Goal: Task Accomplishment & Management: Use online tool/utility

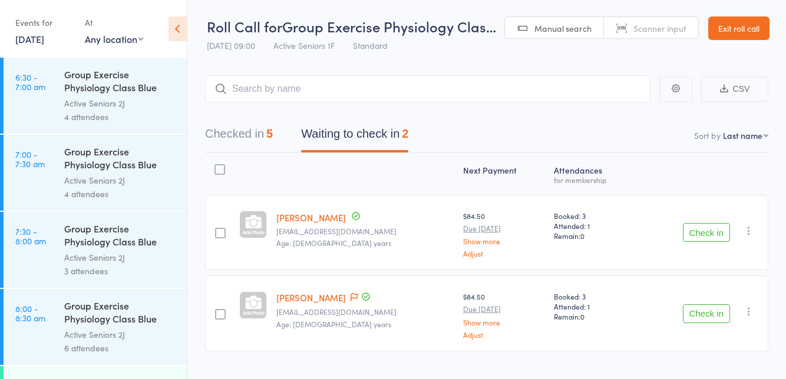
scroll to position [352, 0]
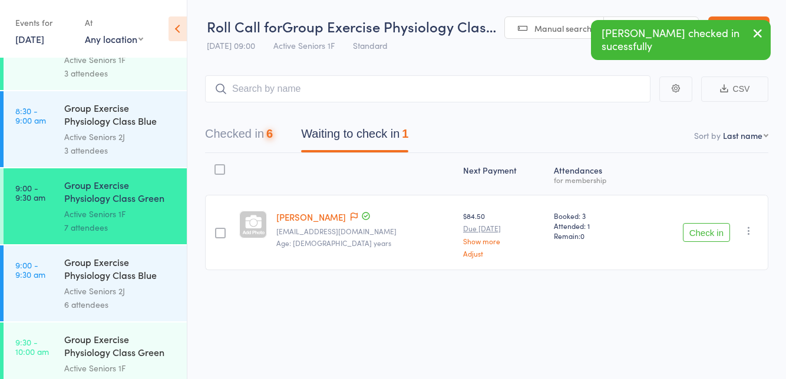
click at [705, 236] on button "Check in" at bounding box center [706, 232] width 47 height 19
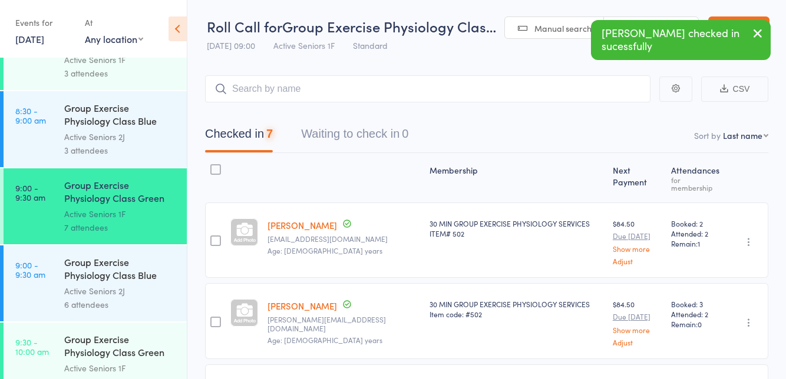
click at [80, 349] on div "Group Exercise Physiology Class Green Room" at bounding box center [120, 347] width 112 height 29
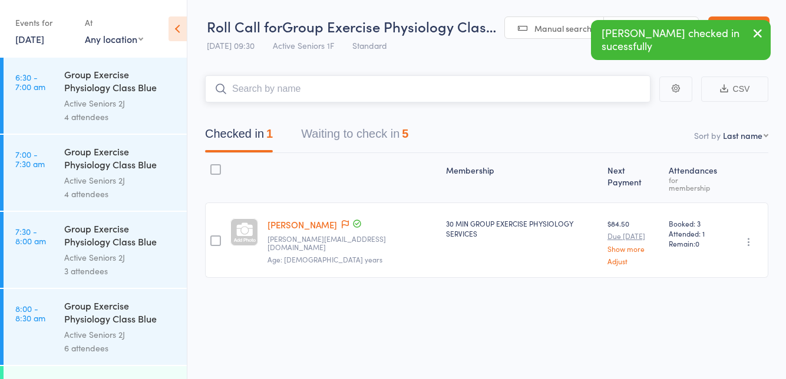
click at [359, 140] on button "Waiting to check in 5" at bounding box center [354, 136] width 107 height 31
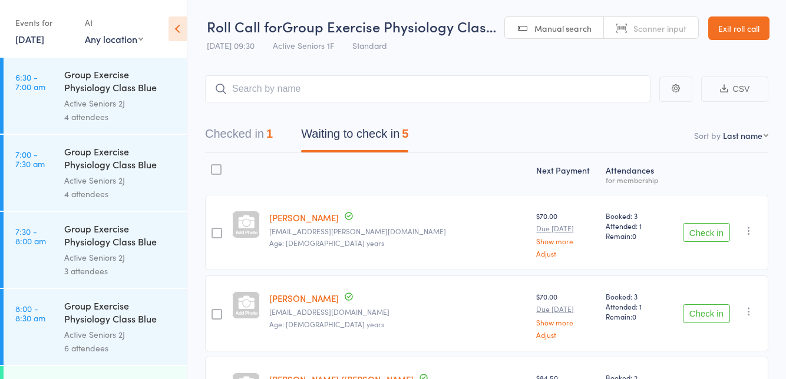
click at [704, 236] on button "Check in" at bounding box center [706, 232] width 47 height 19
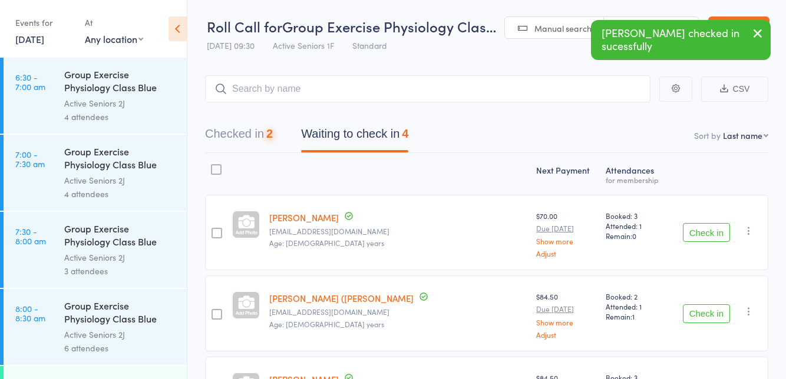
click at [702, 233] on button "Check in" at bounding box center [706, 232] width 47 height 19
click at [701, 235] on button "Check in" at bounding box center [706, 232] width 47 height 19
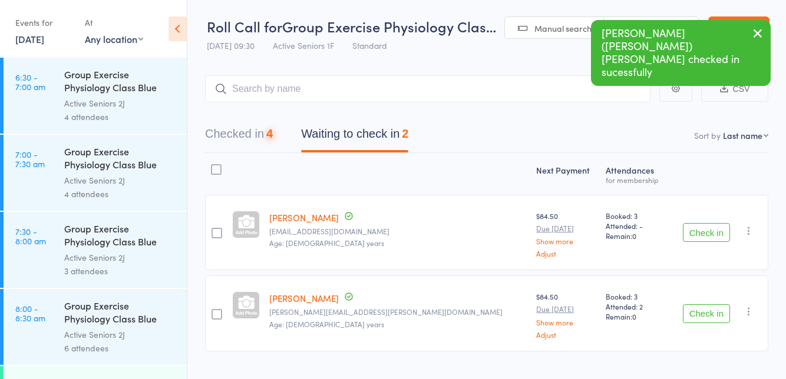
click at [701, 234] on button "Check in" at bounding box center [706, 232] width 47 height 19
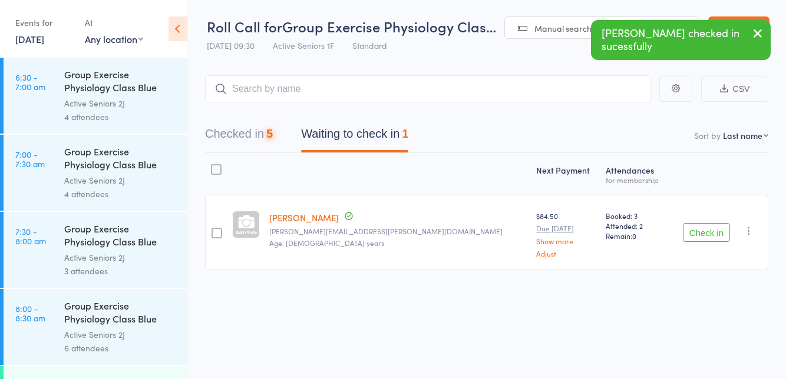
click at [704, 235] on button "Check in" at bounding box center [706, 232] width 47 height 19
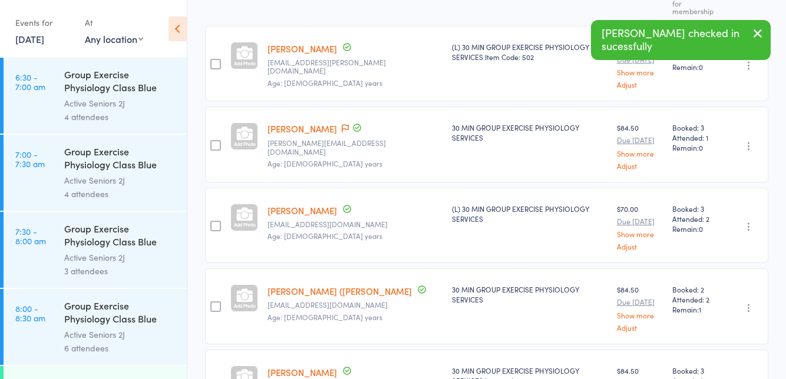
scroll to position [188, 0]
click at [342, 128] on icon at bounding box center [345, 129] width 7 height 8
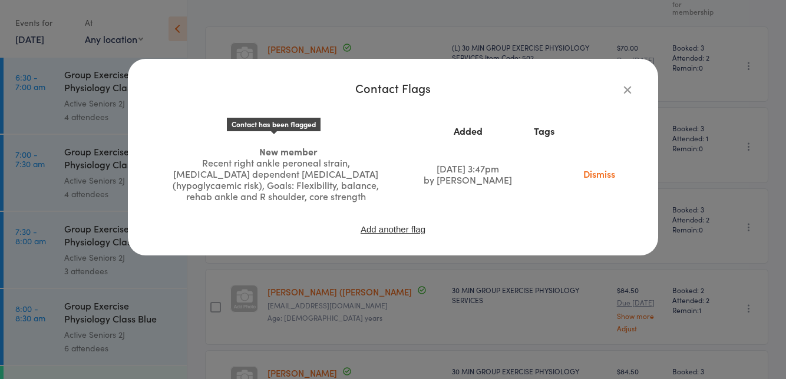
click at [589, 171] on link "Dismiss" at bounding box center [598, 173] width 49 height 13
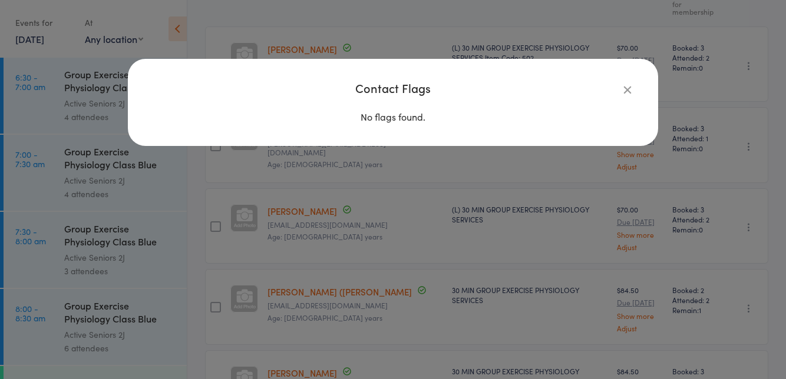
click at [628, 94] on icon "button" at bounding box center [627, 89] width 13 height 13
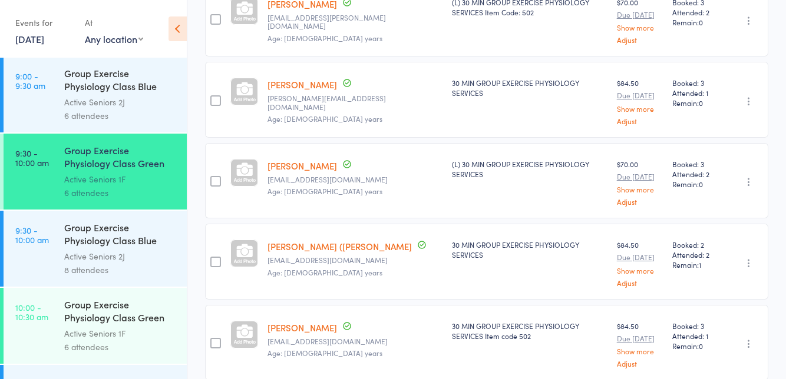
scroll to position [237, 0]
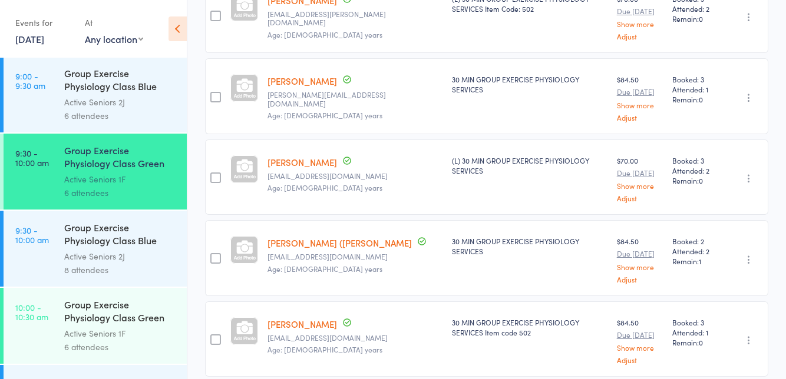
click at [84, 335] on div "Active Seniors 1F" at bounding box center [120, 334] width 112 height 14
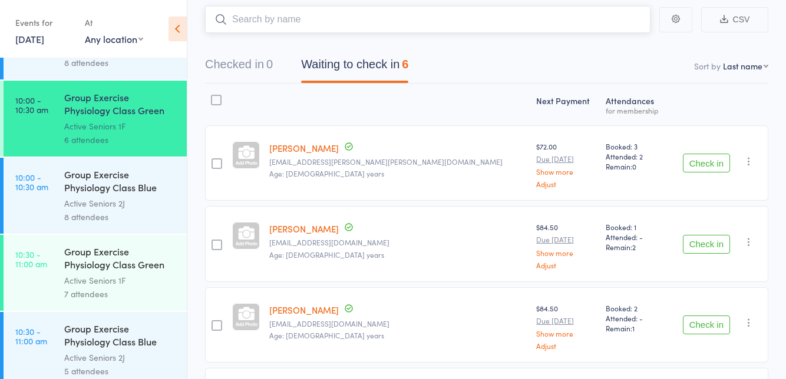
scroll to position [68, 0]
click at [93, 269] on div "Group Exercise Physiology Class Green Room" at bounding box center [120, 259] width 112 height 29
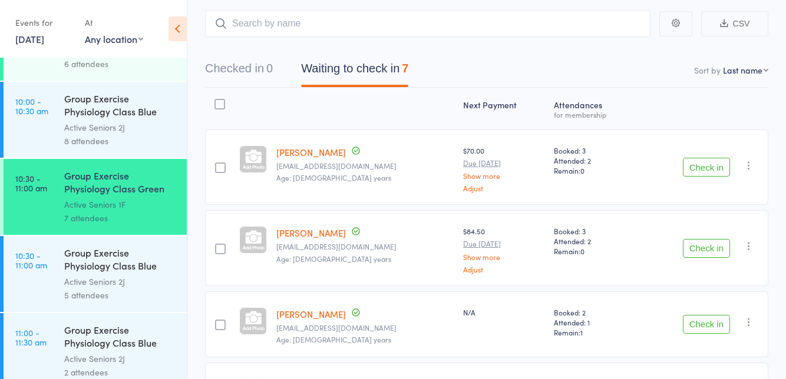
scroll to position [824, 0]
click at [43, 131] on link "10:00 - 10:30 am Group Exercise Physiology Class Blue Room Active Seniors 2J 8 …" at bounding box center [95, 120] width 183 height 76
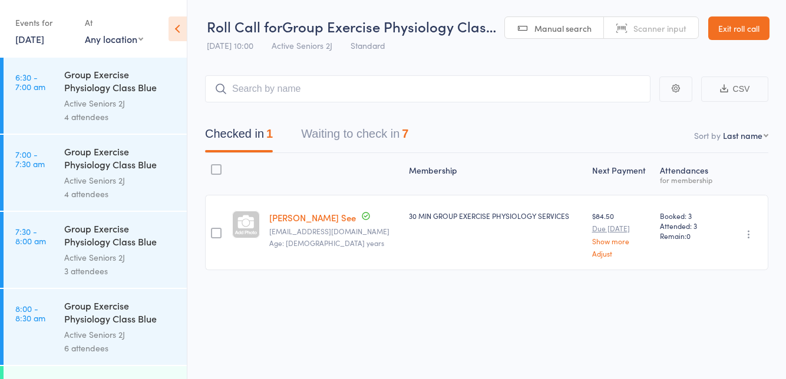
click at [333, 129] on button "Waiting to check in 7" at bounding box center [354, 136] width 107 height 31
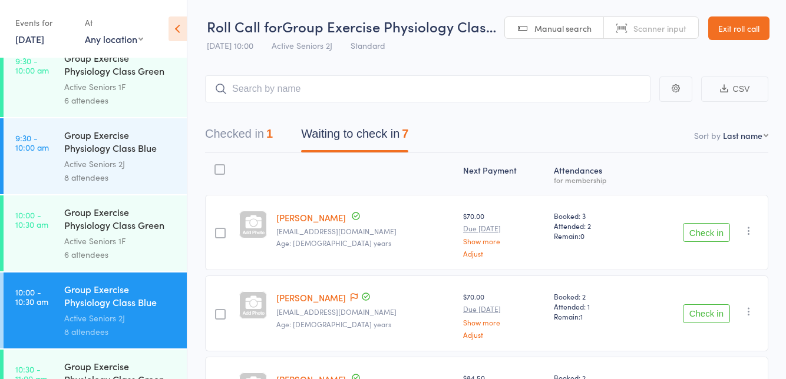
click at [127, 230] on div "Group Exercise Physiology Class Green Room" at bounding box center [120, 220] width 112 height 29
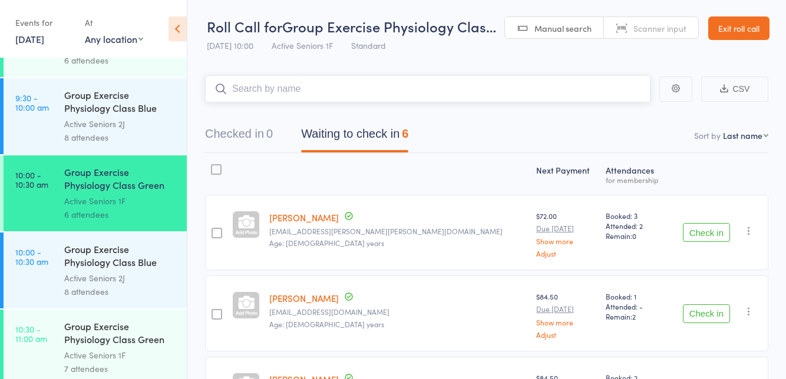
click at [452, 89] on input "search" at bounding box center [427, 88] width 445 height 27
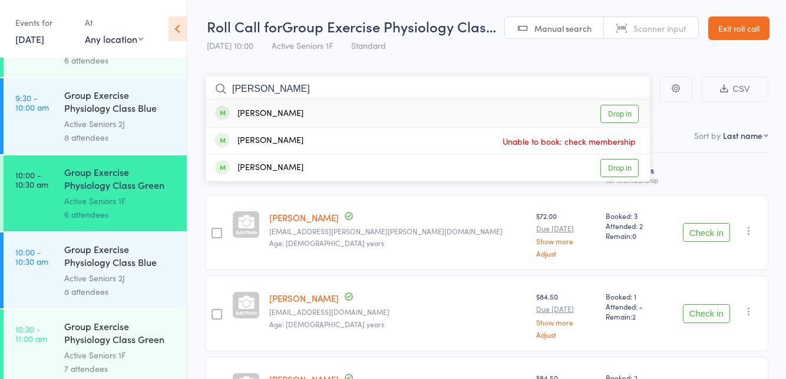
type input "[PERSON_NAME]"
click at [618, 112] on link "Drop in" at bounding box center [619, 114] width 38 height 18
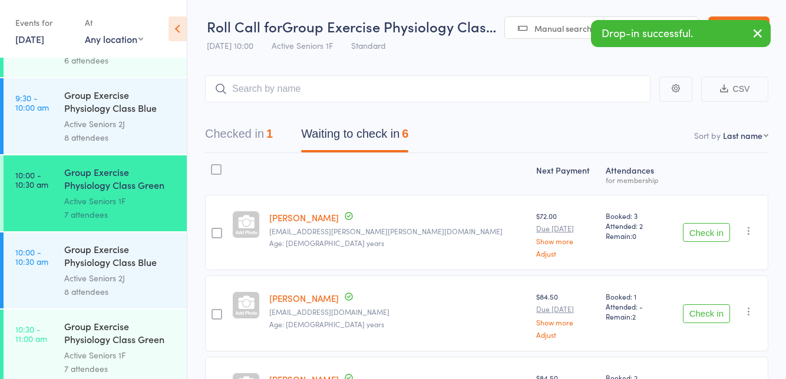
click at [701, 236] on button "Check in" at bounding box center [706, 232] width 47 height 19
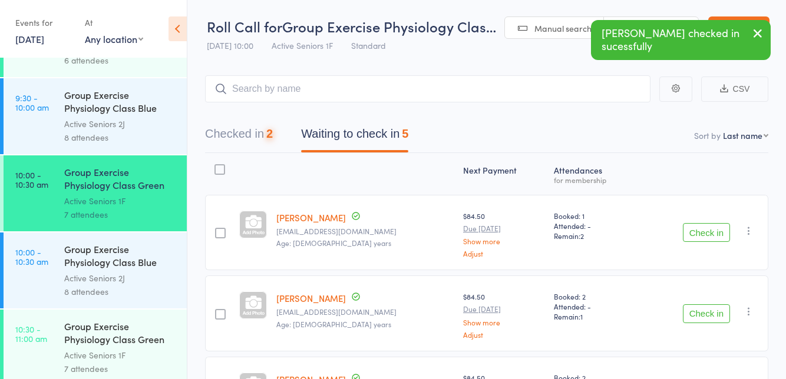
click at [708, 230] on button "Check in" at bounding box center [706, 232] width 47 height 19
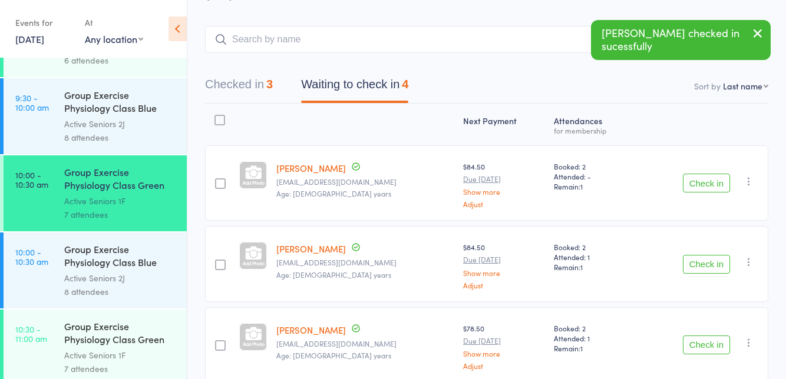
scroll to position [50, 0]
click at [710, 266] on button "Check in" at bounding box center [706, 263] width 47 height 19
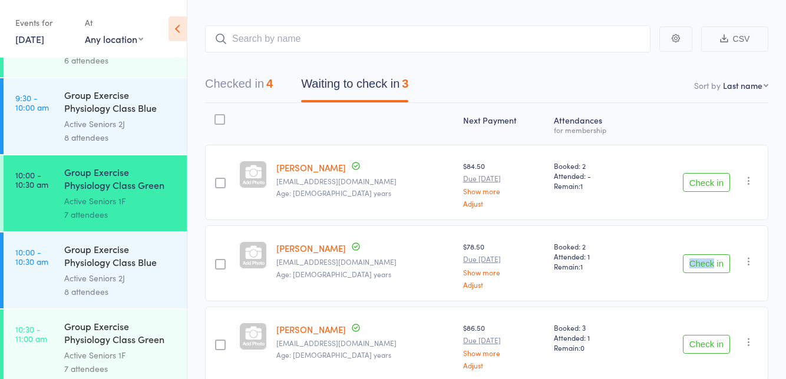
click at [708, 267] on button "Check in" at bounding box center [706, 263] width 47 height 19
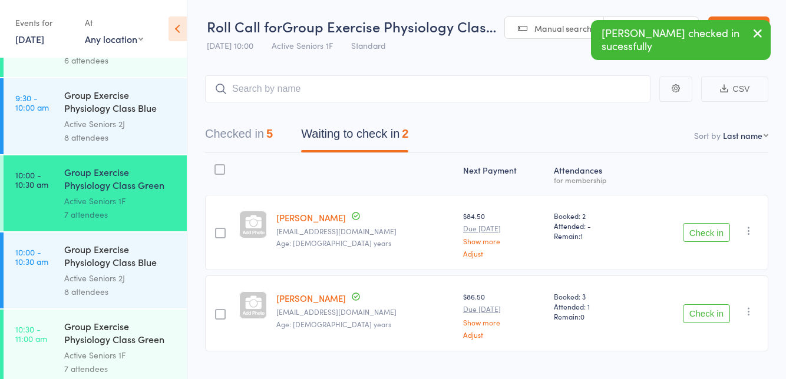
click at [651, 160] on div "Next Payment Atten­dances for membership [PERSON_NAME] [EMAIL_ADDRESS][DOMAIN_N…" at bounding box center [486, 255] width 563 height 204
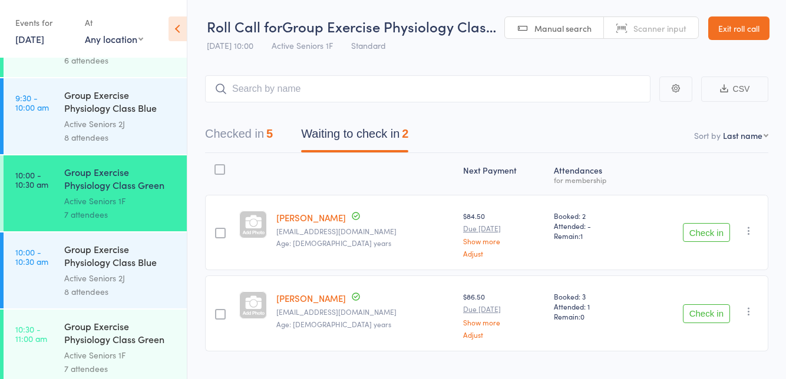
click at [704, 312] on button "Check in" at bounding box center [706, 313] width 47 height 19
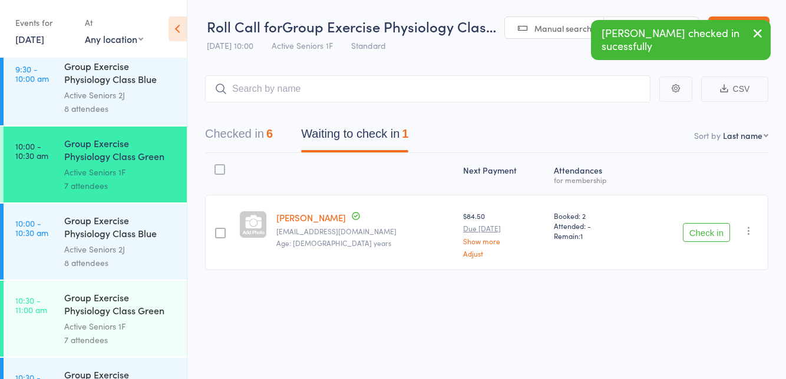
scroll to position [710, 0]
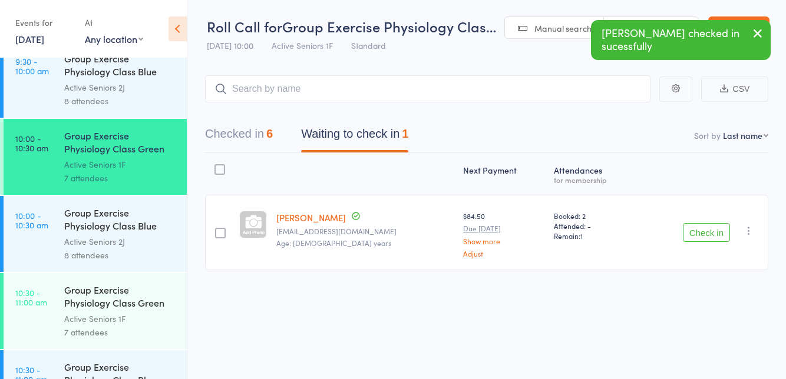
click at [128, 229] on div "Group Exercise Physiology Class Blue Room" at bounding box center [120, 220] width 112 height 29
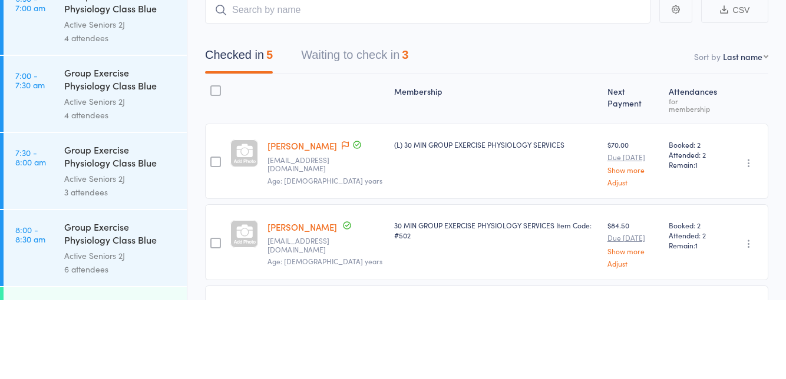
click at [388, 136] on button "Waiting to check in 3" at bounding box center [354, 136] width 107 height 31
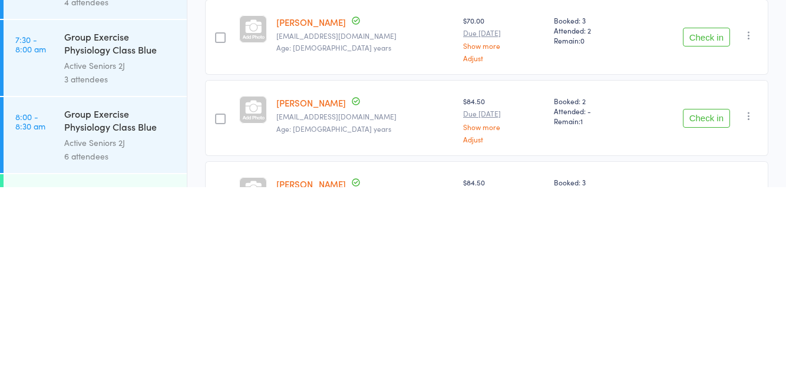
scroll to position [5, 0]
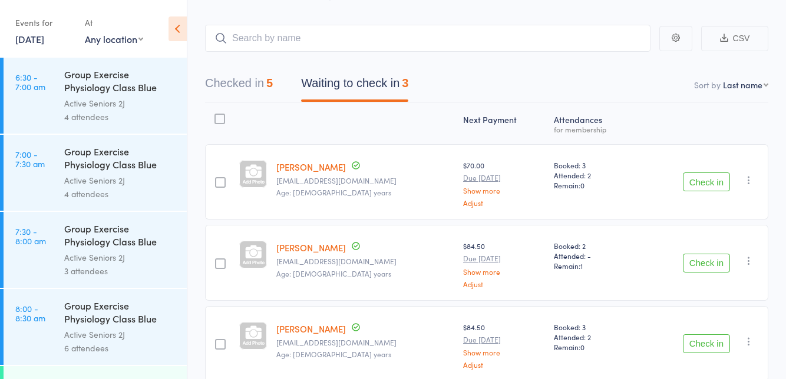
click at [749, 344] on icon "button" at bounding box center [749, 342] width 12 height 12
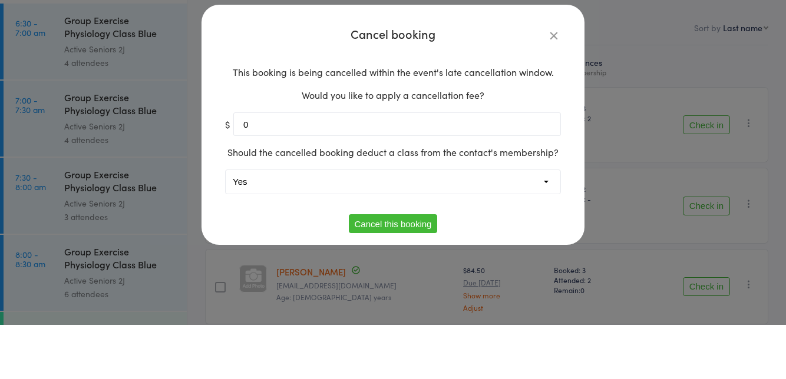
scroll to position [54, 0]
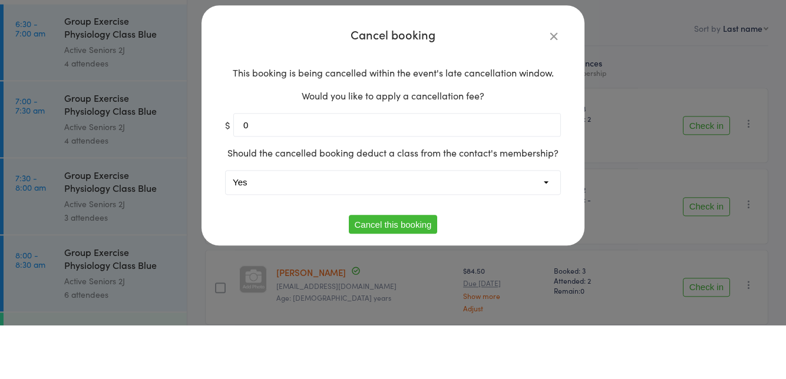
click at [285, 233] on select "Yes No" at bounding box center [393, 236] width 335 height 24
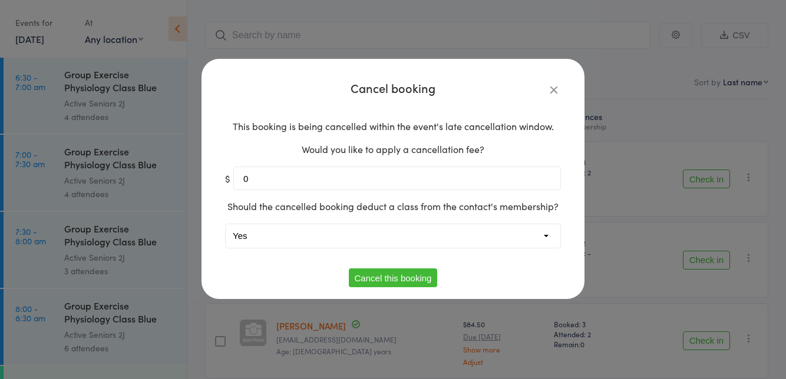
select select "1"
click at [400, 276] on button "Cancel this booking" at bounding box center [393, 278] width 89 height 19
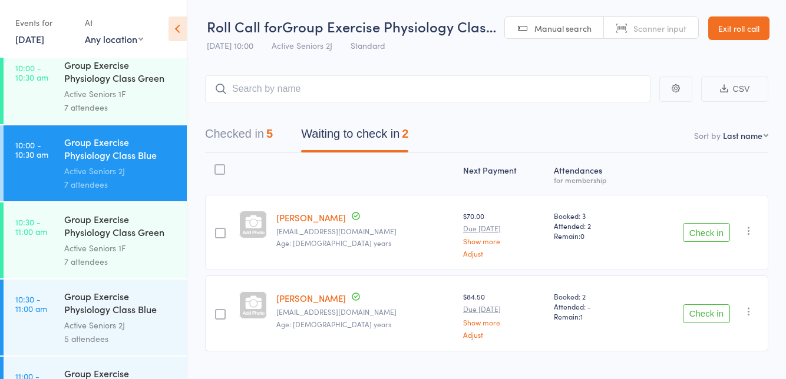
scroll to position [780, 0]
click at [137, 233] on div "Group Exercise Physiology Class Green Room" at bounding box center [120, 228] width 112 height 29
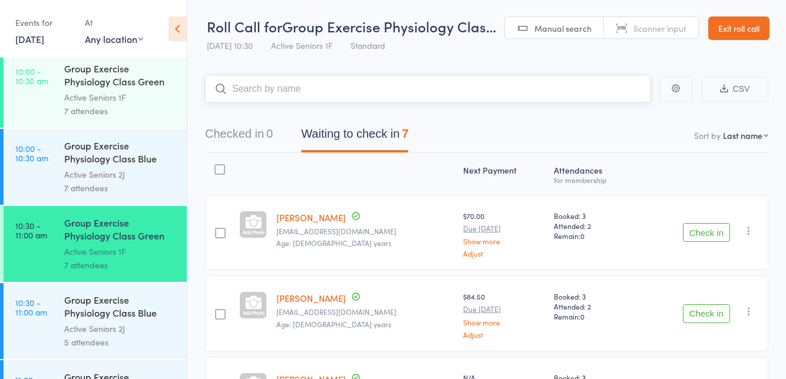
scroll to position [772, 0]
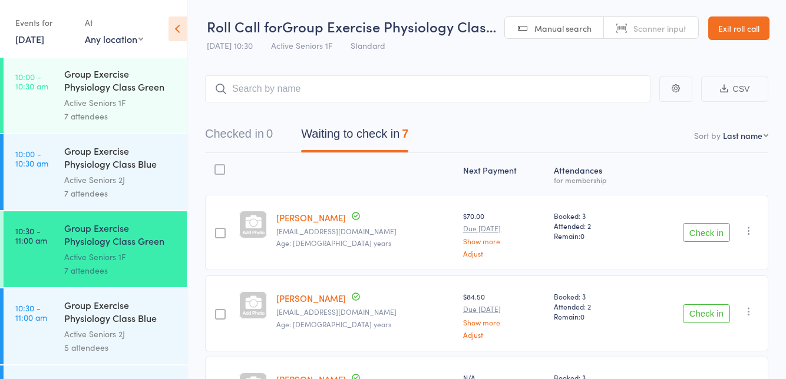
click at [139, 102] on div "Active Seniors 1F" at bounding box center [120, 103] width 112 height 14
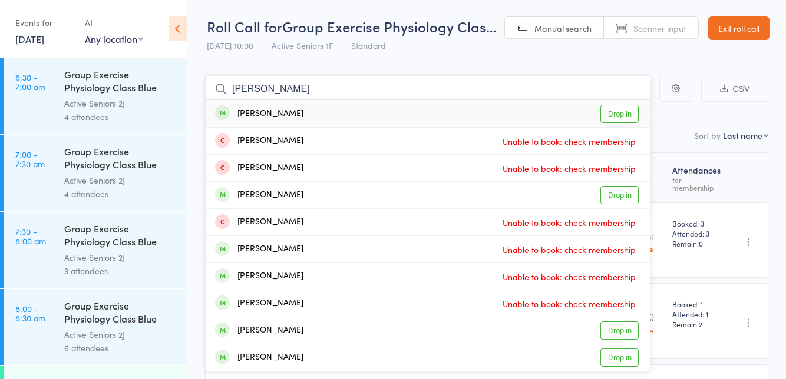
type input "[PERSON_NAME]"
click at [628, 115] on link "Drop in" at bounding box center [619, 114] width 38 height 18
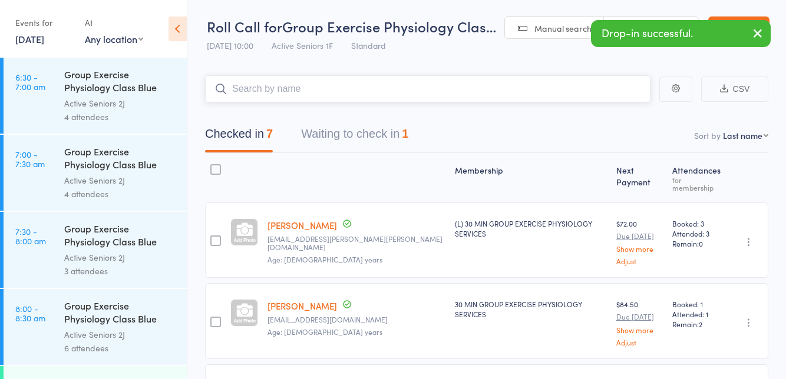
click at [385, 138] on button "Waiting to check in 1" at bounding box center [354, 136] width 107 height 31
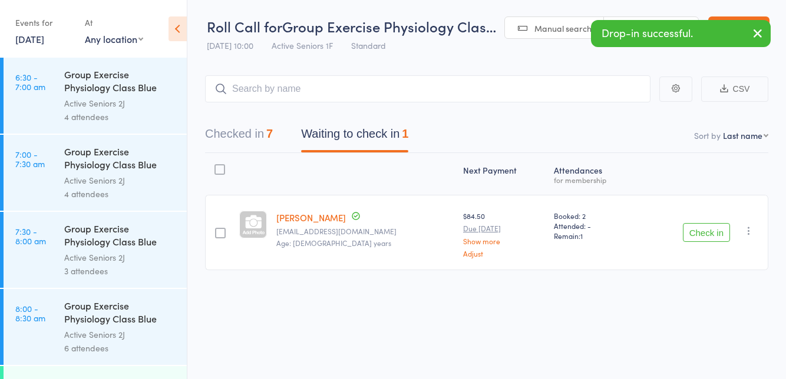
click at [717, 232] on button "Check in" at bounding box center [706, 232] width 47 height 19
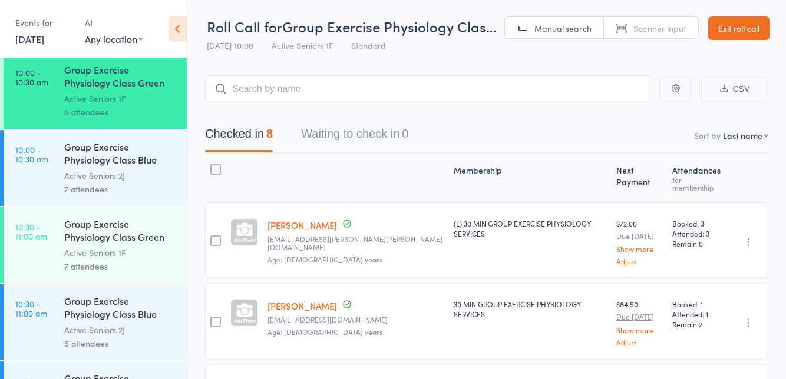
scroll to position [782, 0]
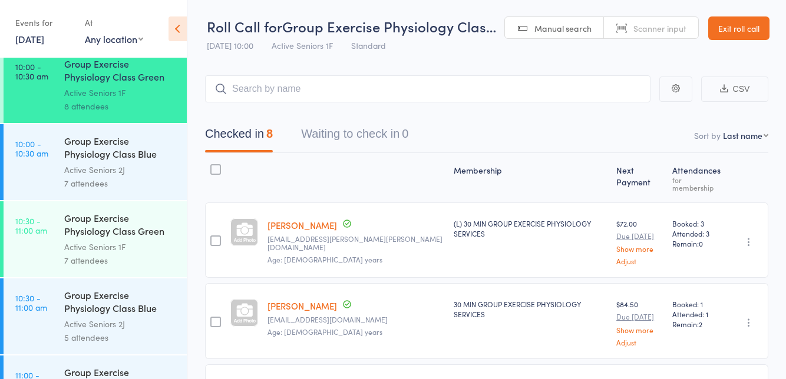
click at [52, 246] on link "10:30 - 11:00 am Group Exercise Physiology Class Green Room Active Seniors 1F 7…" at bounding box center [95, 239] width 183 height 76
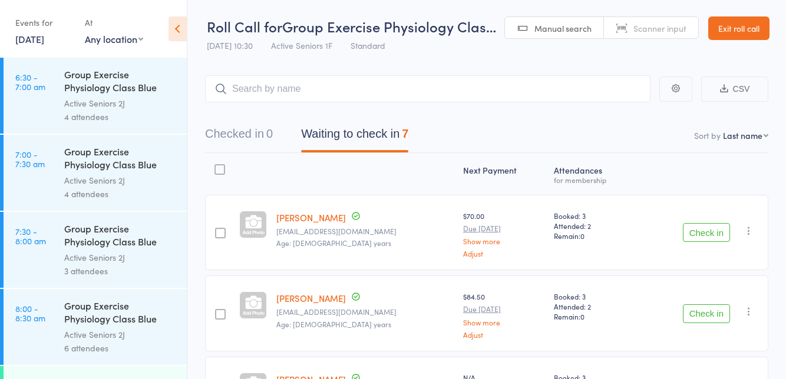
click at [706, 237] on button "Check in" at bounding box center [706, 232] width 47 height 19
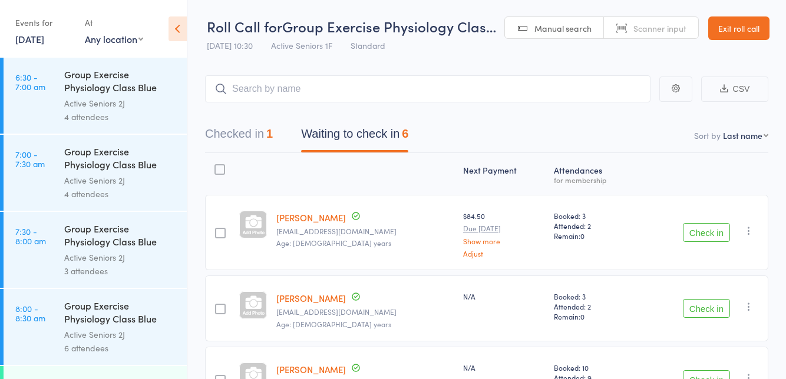
click at [708, 234] on button "Check in" at bounding box center [706, 232] width 47 height 19
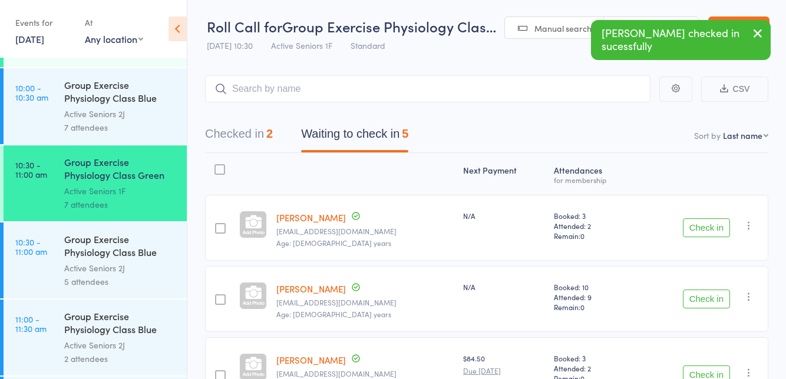
scroll to position [836, 0]
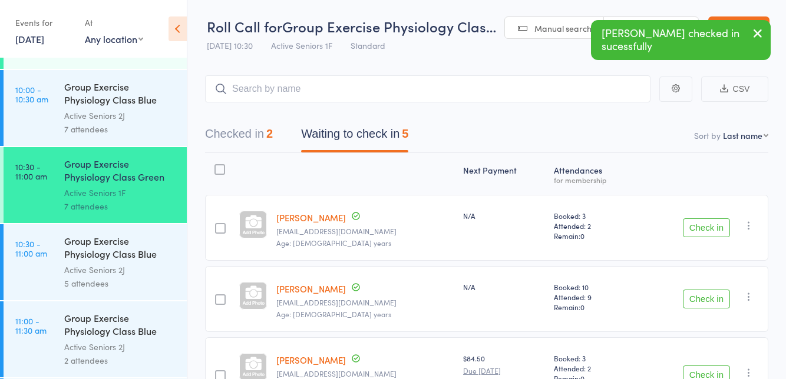
click at [749, 227] on icon "button" at bounding box center [749, 226] width 12 height 12
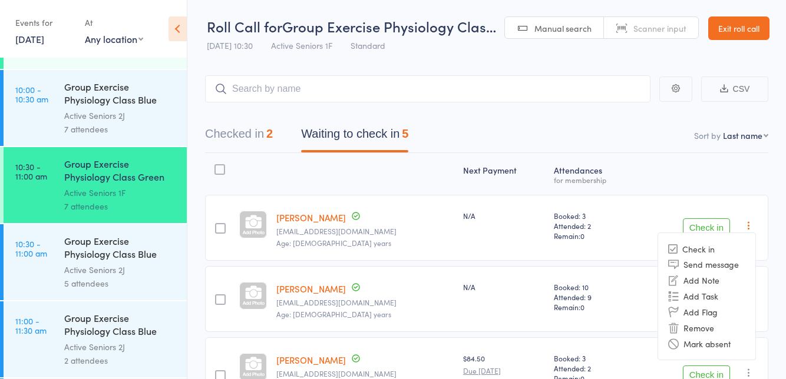
click at [589, 131] on nav "Checked in 2 Waiting to check in 5" at bounding box center [486, 136] width 591 height 31
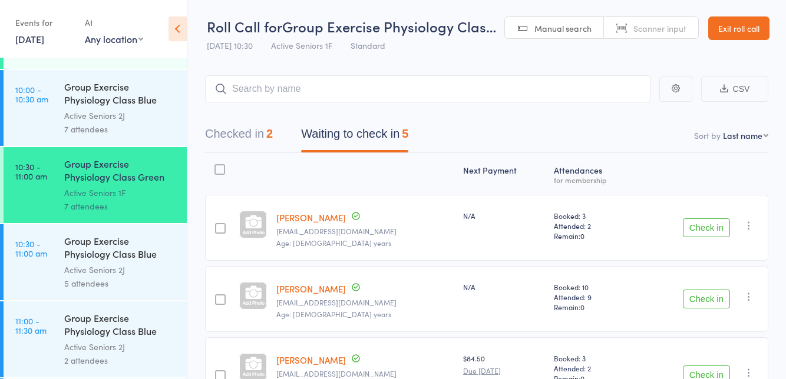
click at [708, 295] on button "Check in" at bounding box center [706, 299] width 47 height 19
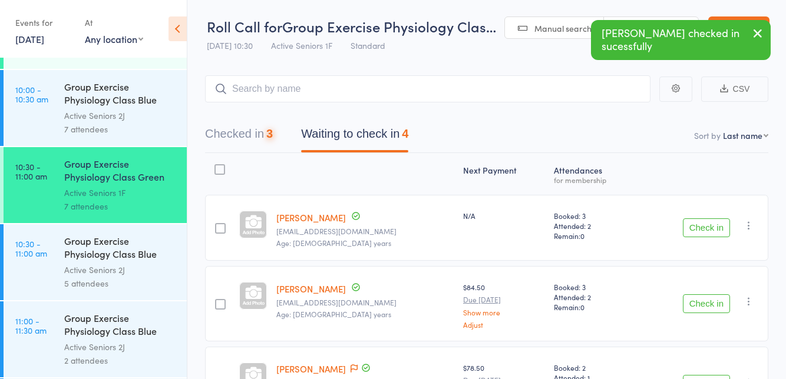
click at [703, 306] on button "Check in" at bounding box center [706, 303] width 47 height 19
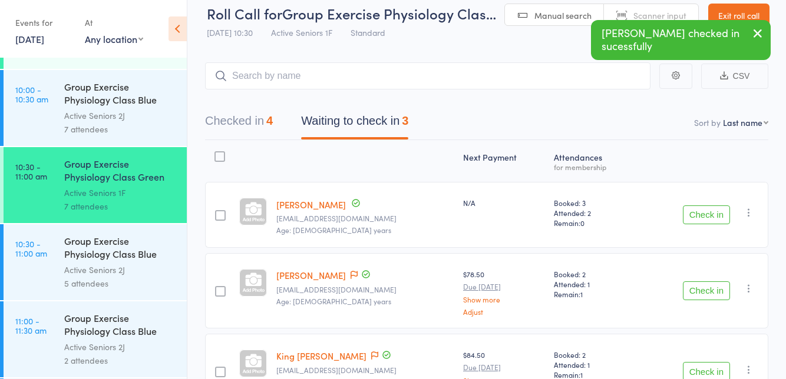
scroll to position [44, 0]
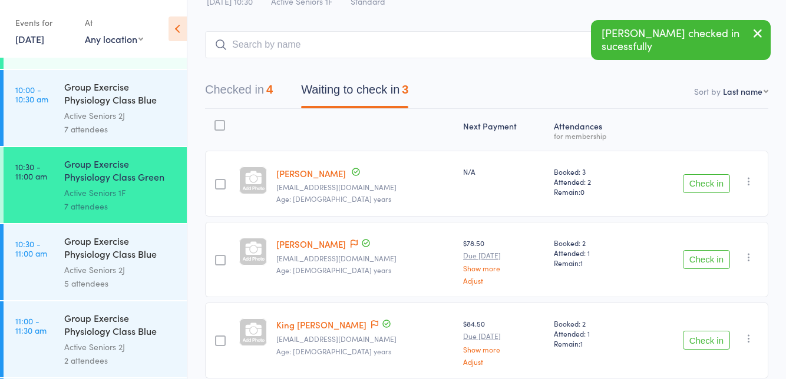
click at [702, 339] on button "Check in" at bounding box center [706, 340] width 47 height 19
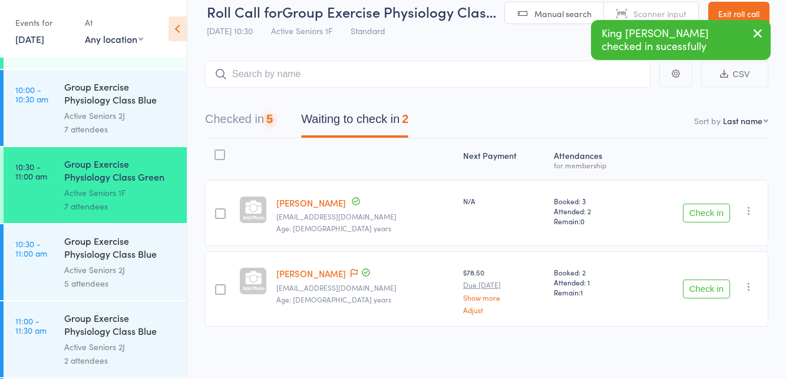
scroll to position [0, 0]
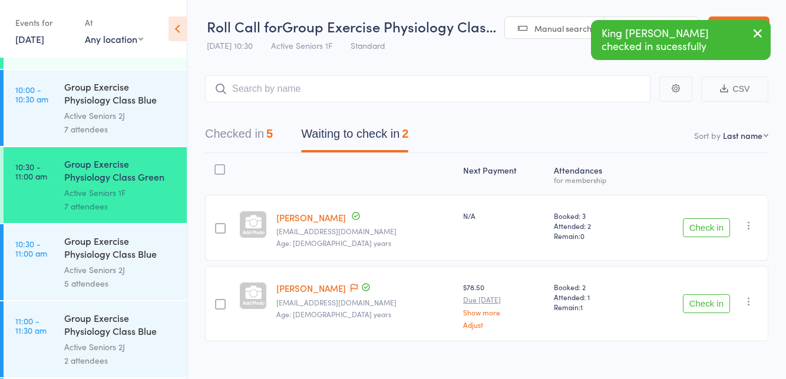
click at [262, 137] on button "Checked in 5" at bounding box center [239, 136] width 68 height 31
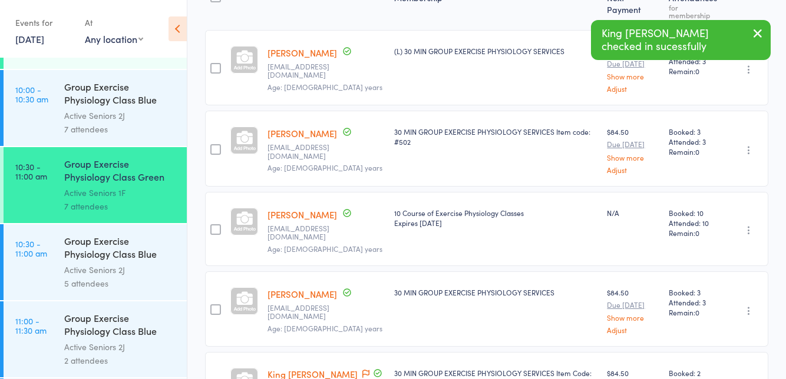
scroll to position [205, 0]
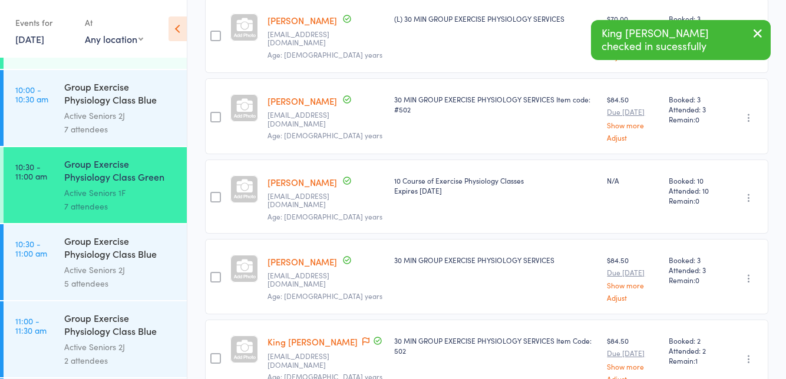
click at [362, 337] on icon at bounding box center [365, 341] width 7 height 8
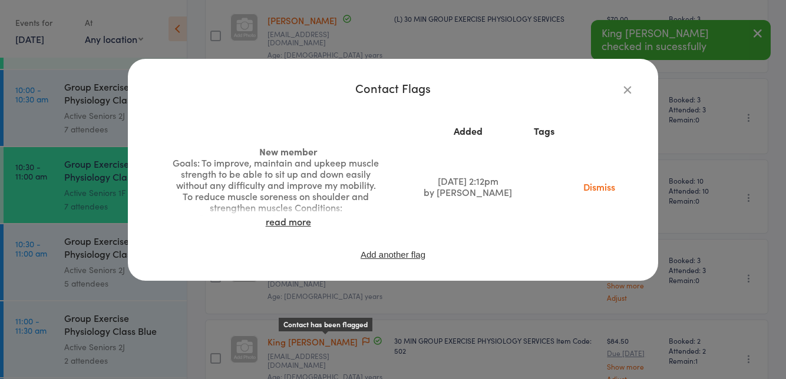
click at [305, 220] on link "read more" at bounding box center [288, 221] width 45 height 13
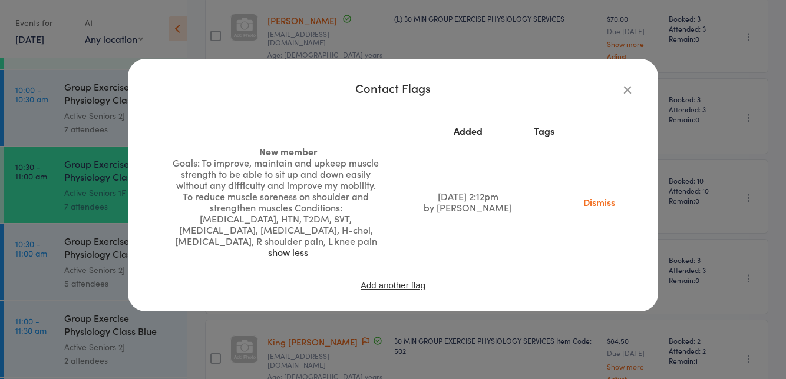
click at [624, 91] on icon "button" at bounding box center [627, 89] width 13 height 13
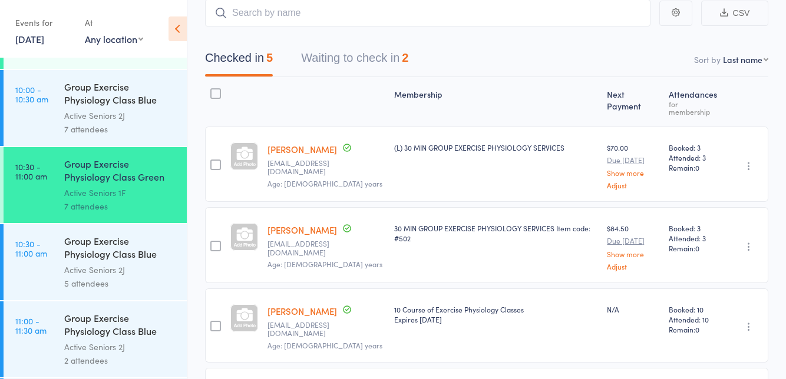
click at [388, 62] on button "Waiting to check in 2" at bounding box center [354, 60] width 107 height 31
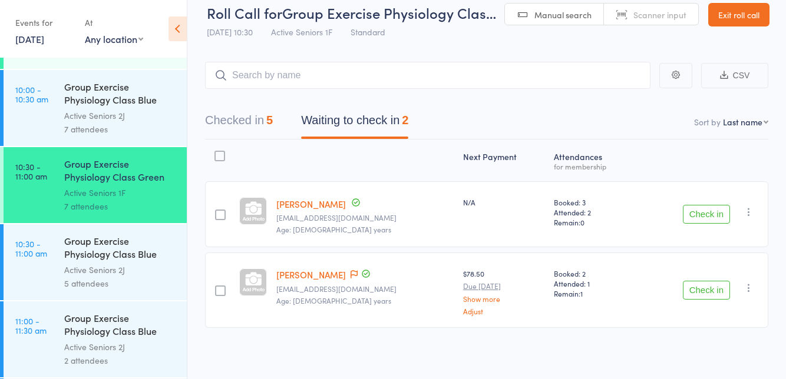
click at [754, 216] on icon "button" at bounding box center [749, 212] width 12 height 12
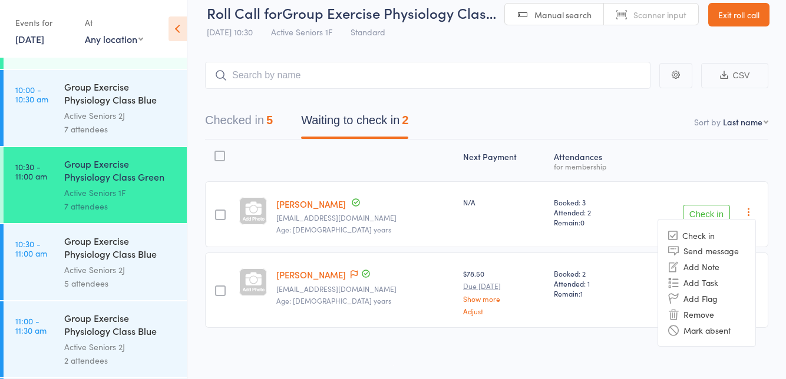
click at [709, 315] on li "Remove" at bounding box center [706, 314] width 97 height 16
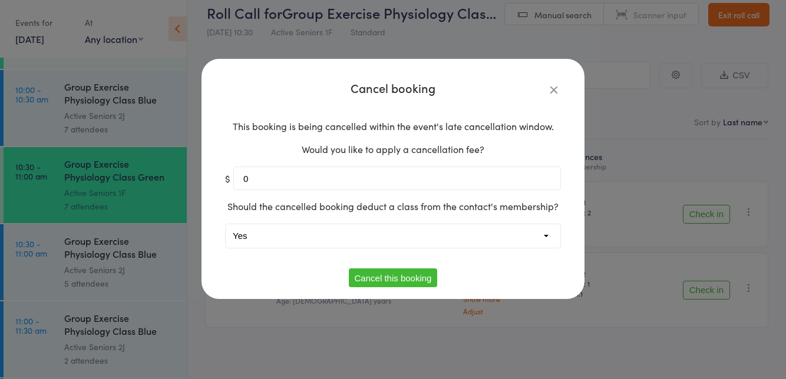
click at [460, 233] on select "Yes No" at bounding box center [393, 236] width 335 height 24
select select "1"
click at [409, 276] on button "Cancel this booking" at bounding box center [393, 278] width 89 height 19
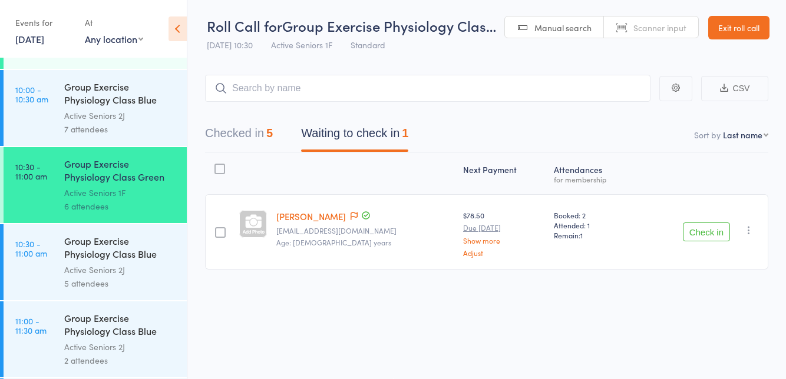
click at [706, 232] on button "Check in" at bounding box center [706, 232] width 47 height 19
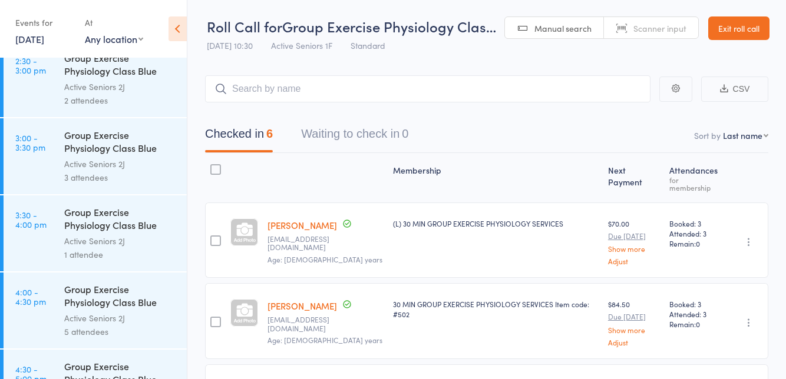
scroll to position [1530, 0]
